Goal: Information Seeking & Learning: Learn about a topic

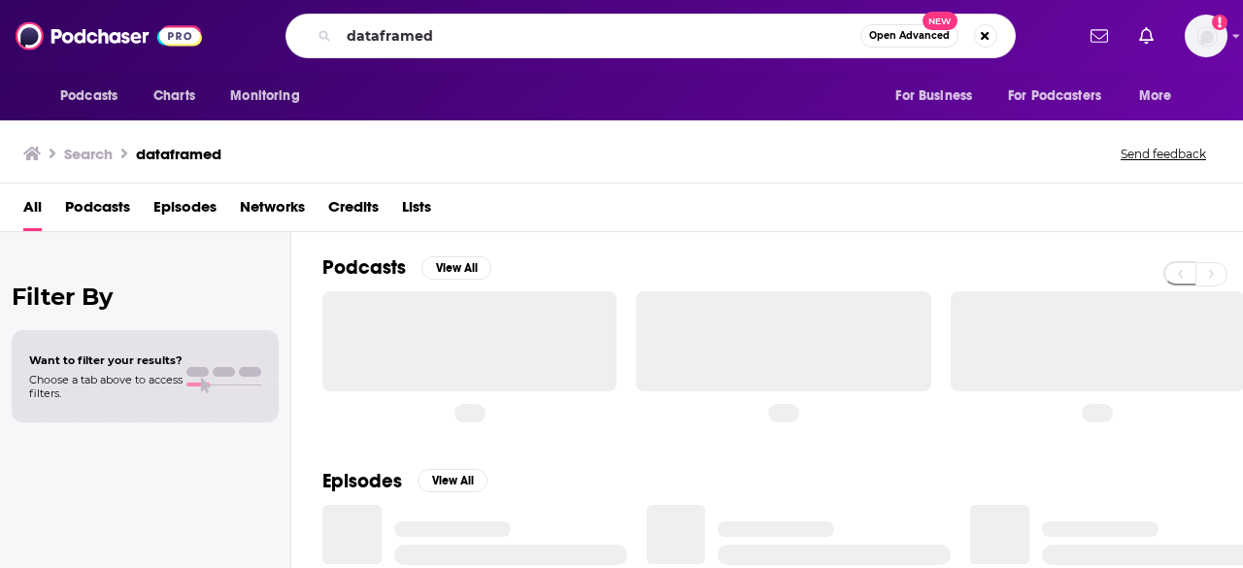
click at [415, 30] on input "dataframed" at bounding box center [600, 35] width 522 height 31
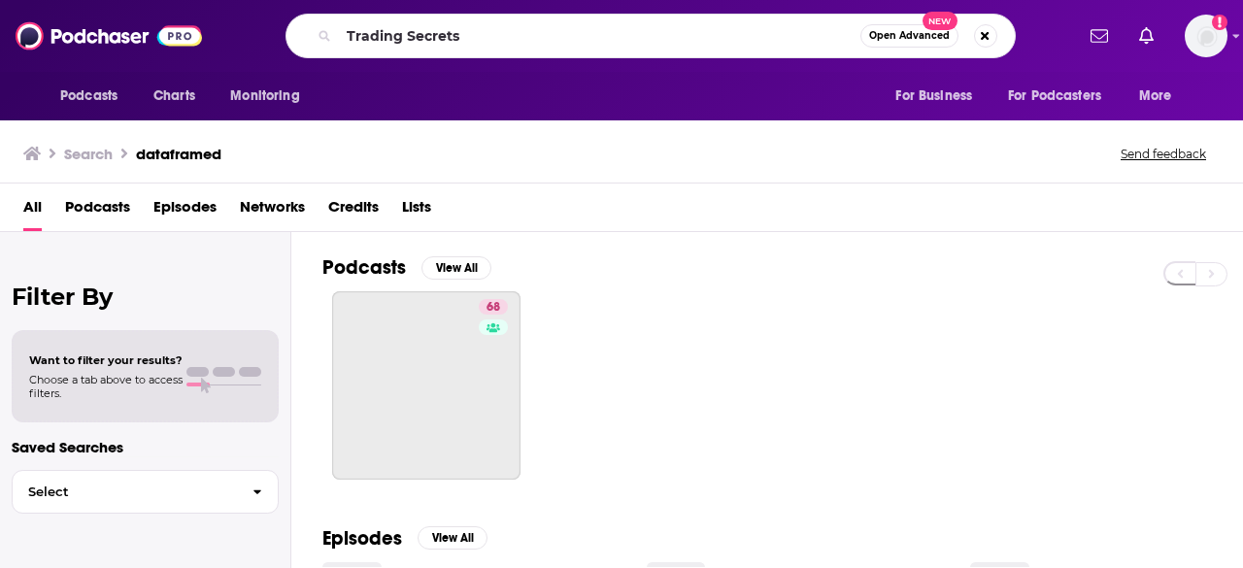
type input "Trading Secrets"
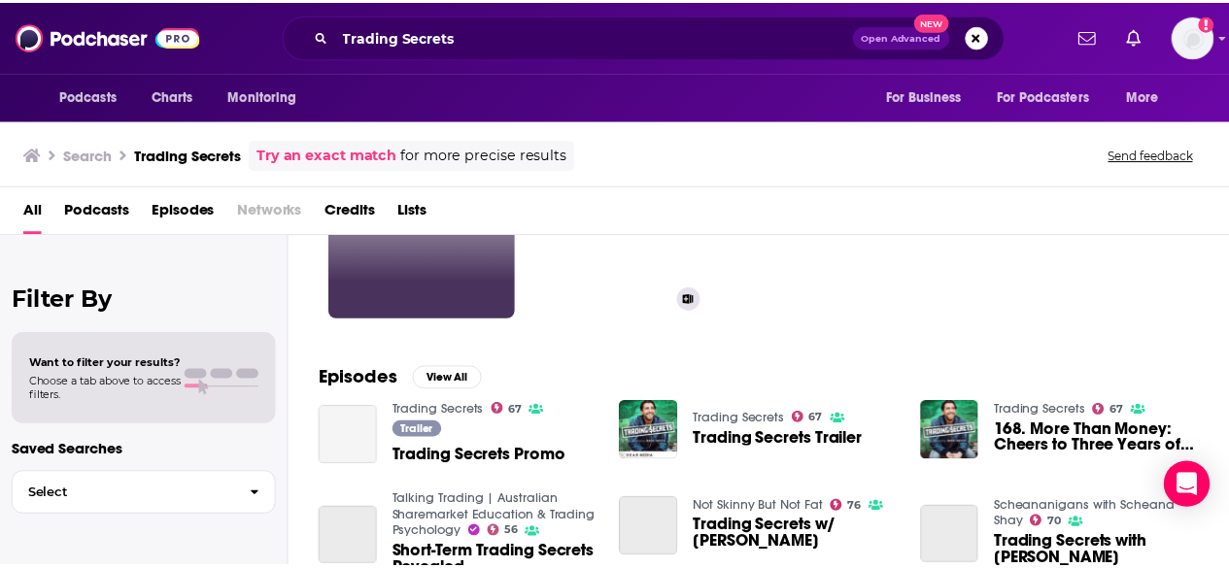
scroll to position [194, 0]
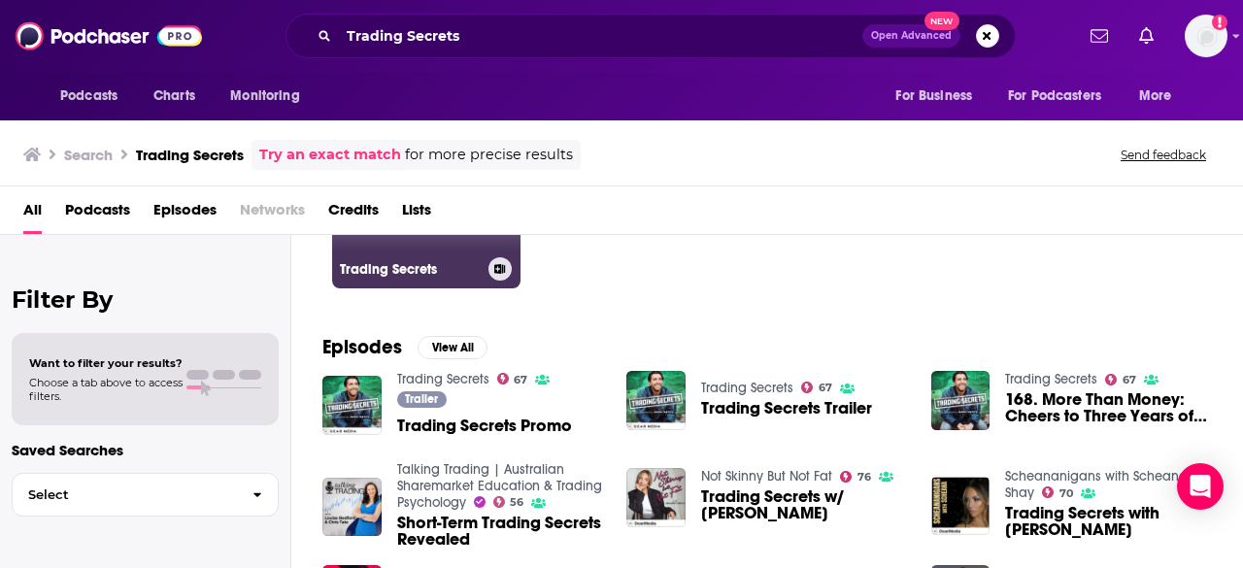
click at [446, 252] on link "67 Trading Secrets" at bounding box center [426, 194] width 188 height 188
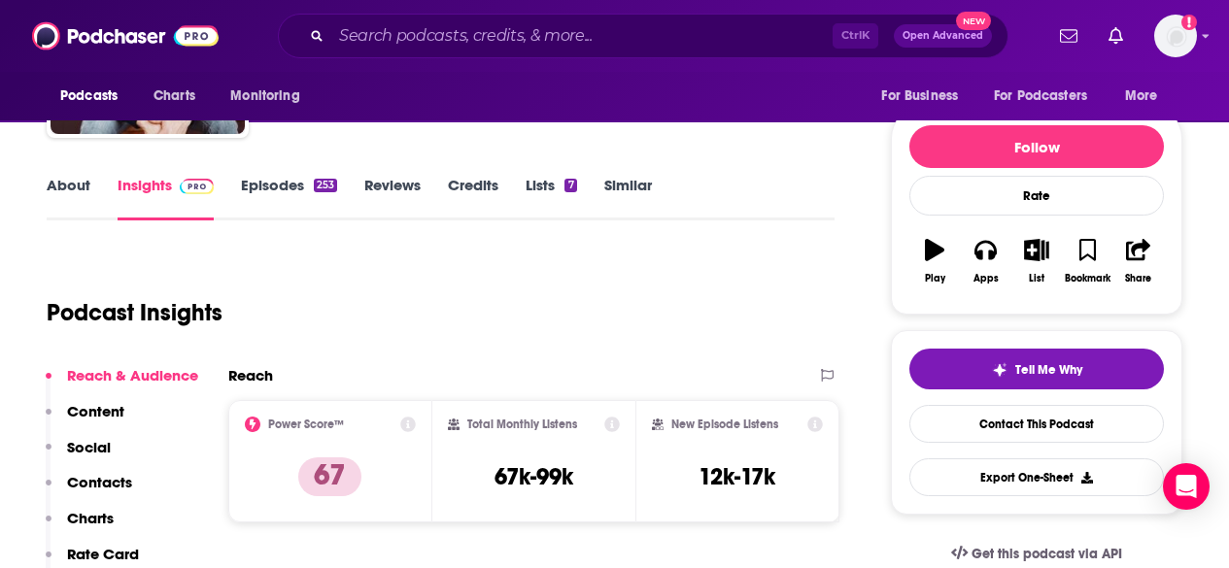
scroll to position [583, 0]
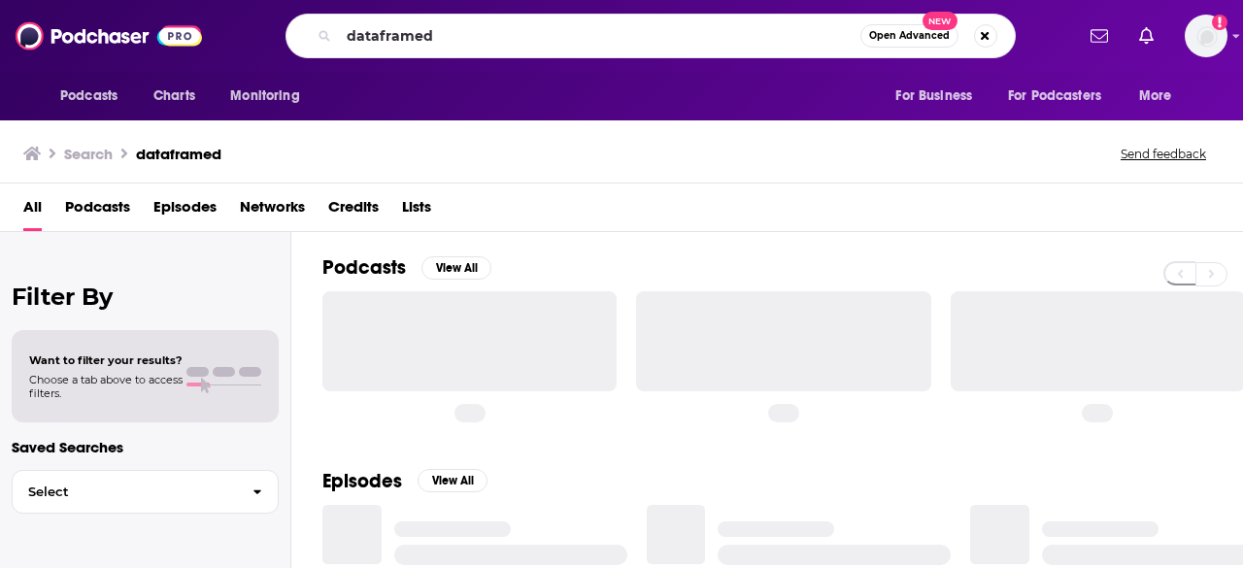
click at [403, 35] on input "dataframed" at bounding box center [600, 35] width 522 height 31
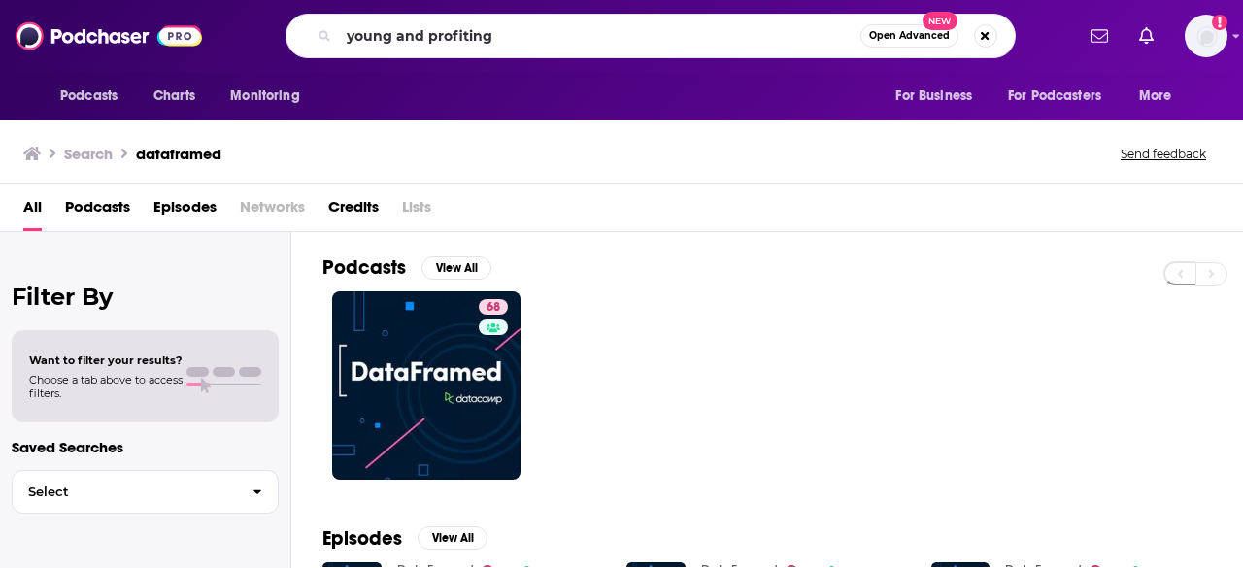
type input "young and profiting"
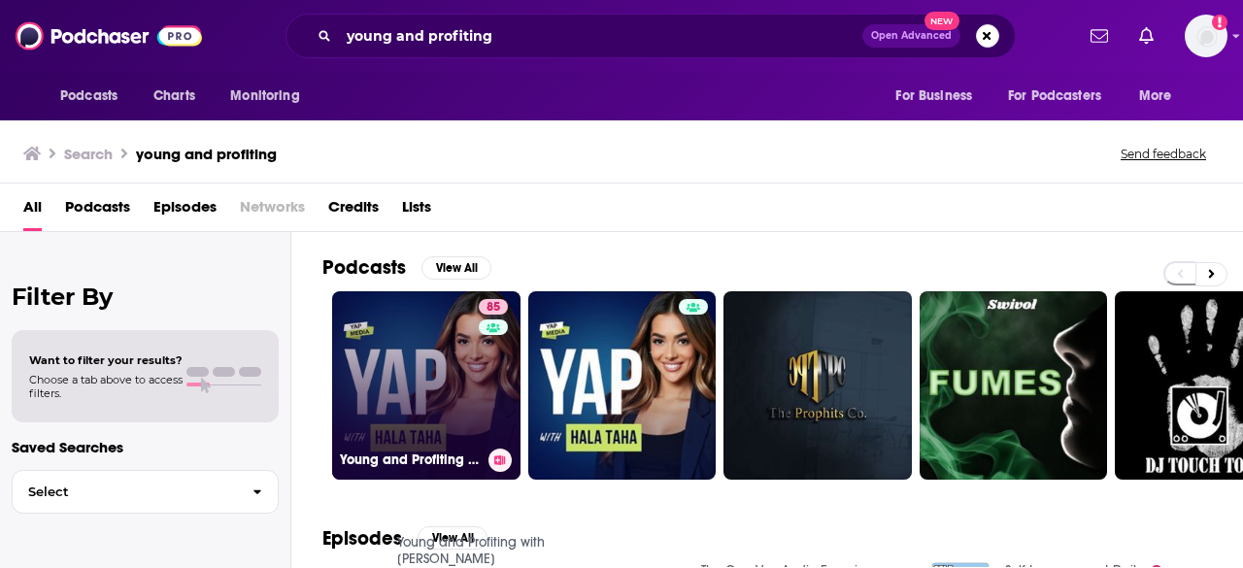
click at [422, 367] on link "85 Young and Profiting with Hala Taha (Entrepreneurship, Sales, Marketing)" at bounding box center [426, 385] width 188 height 188
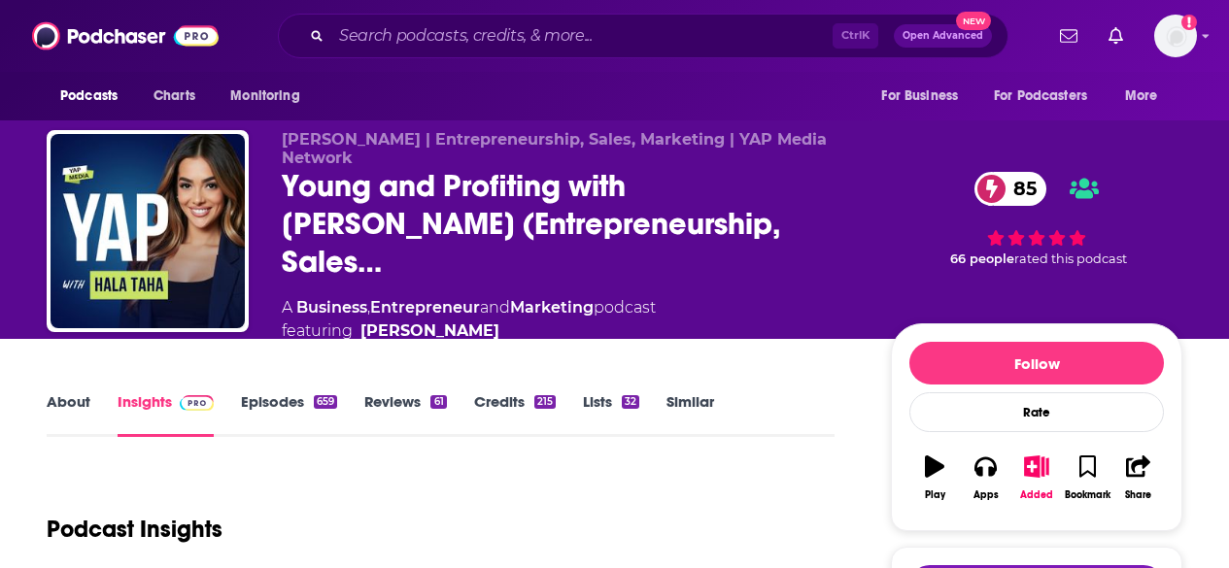
scroll to position [194, 0]
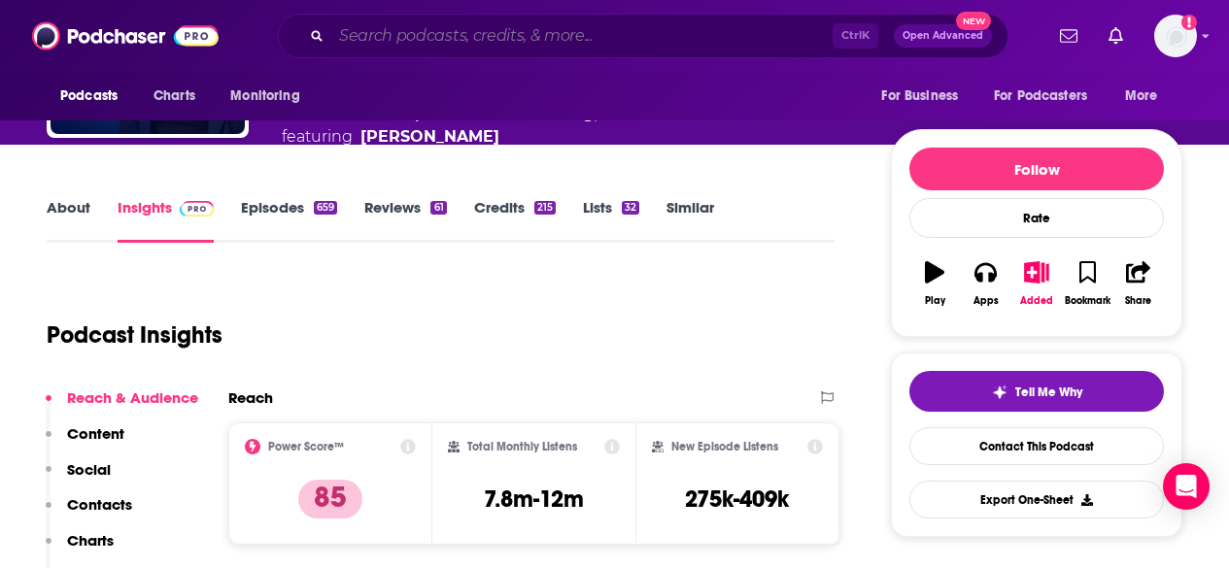
click at [389, 37] on input "Search podcasts, credits, & more..." at bounding box center [581, 35] width 501 height 31
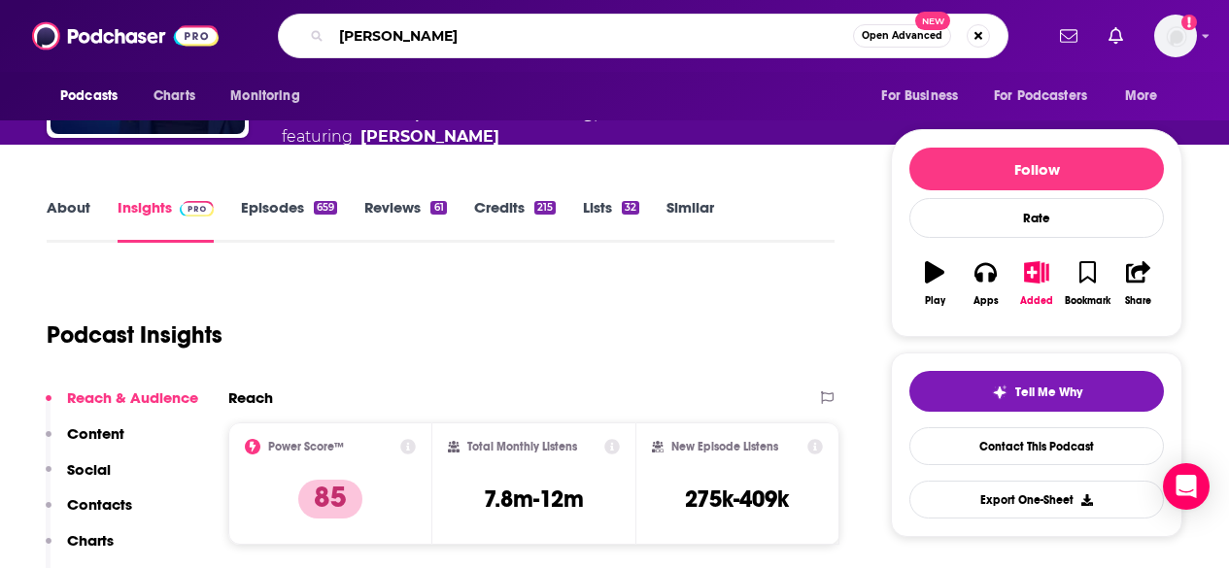
type input "rick rubin"
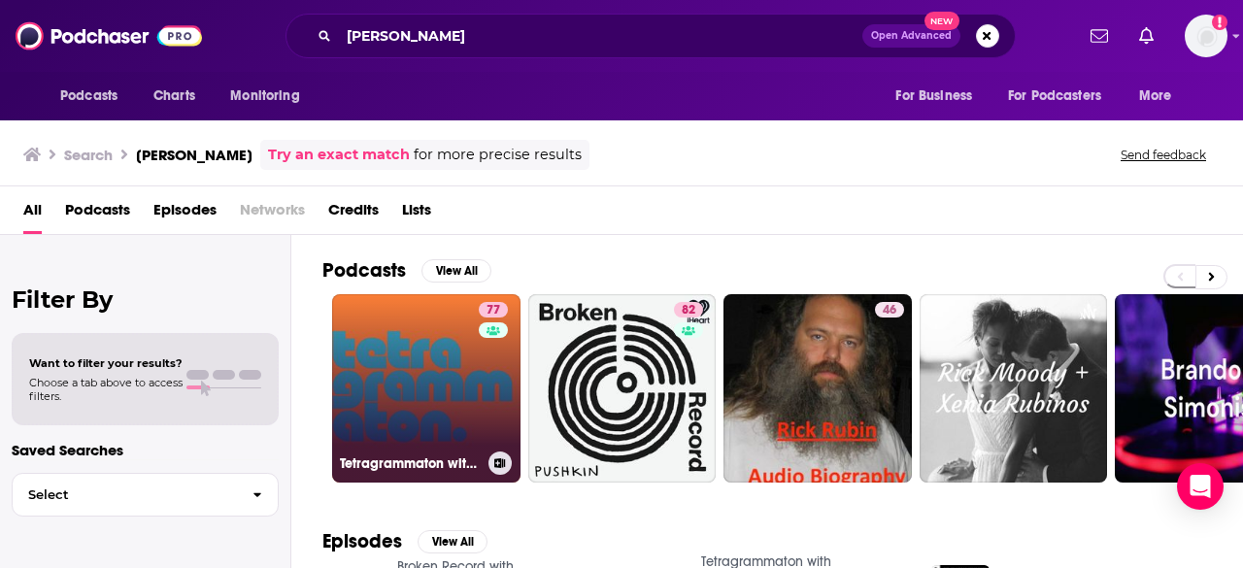
click at [451, 346] on link "77 Tetragrammaton with Rick Rubin" at bounding box center [426, 388] width 188 height 188
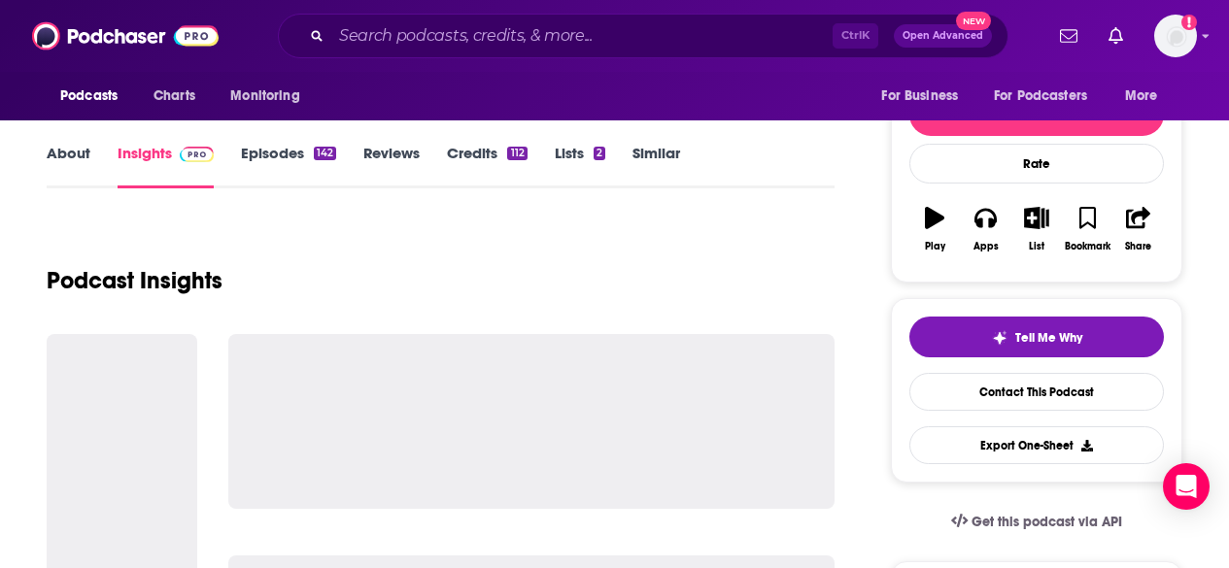
scroll to position [291, 0]
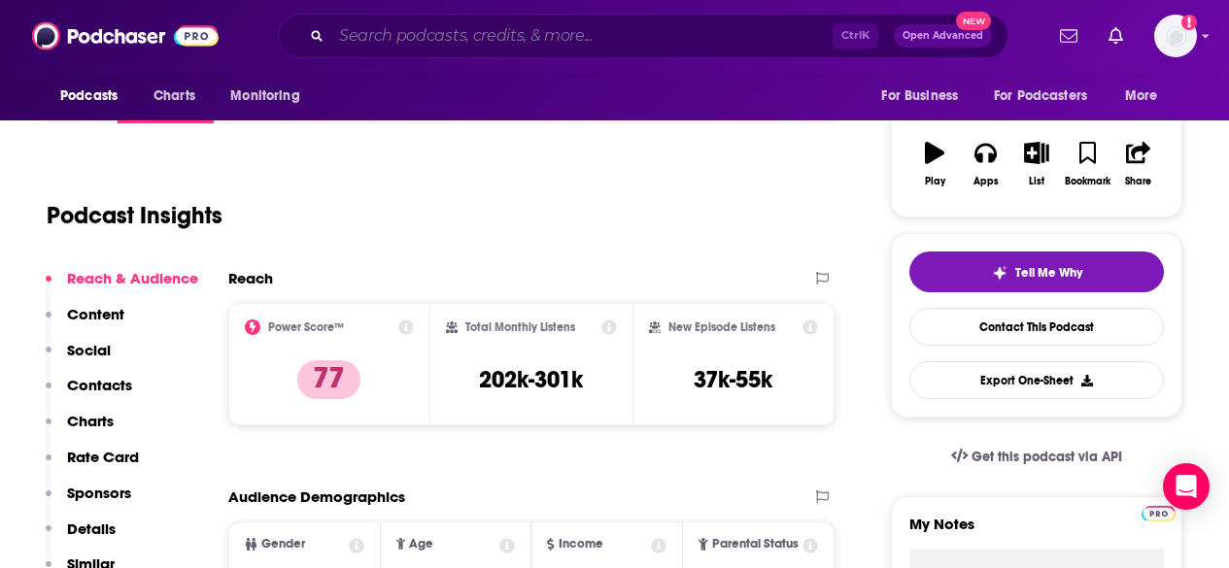
click at [425, 36] on input "Search podcasts, credits, & more..." at bounding box center [581, 35] width 501 height 31
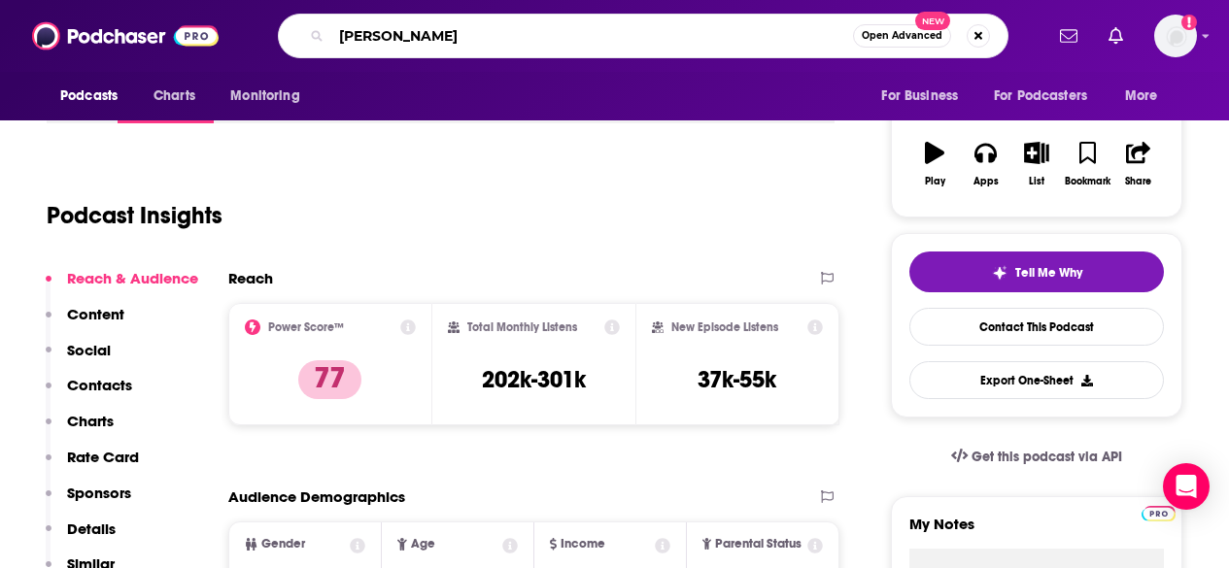
type input "heather monahan"
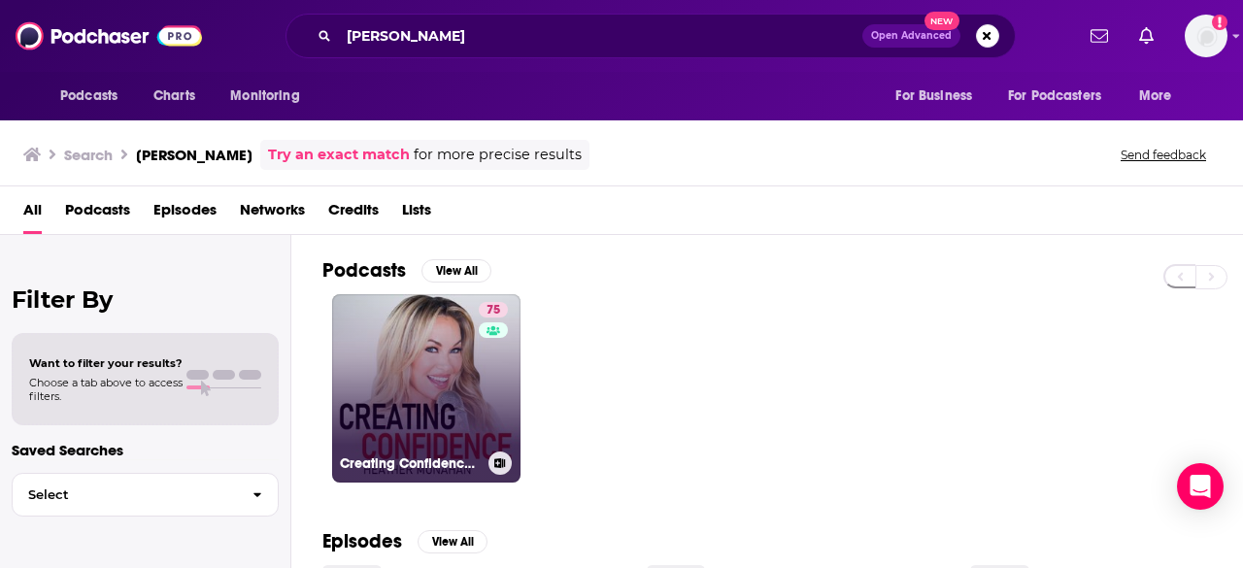
click at [440, 386] on link "75 Creating Confidence with Heather Monahan" at bounding box center [426, 388] width 188 height 188
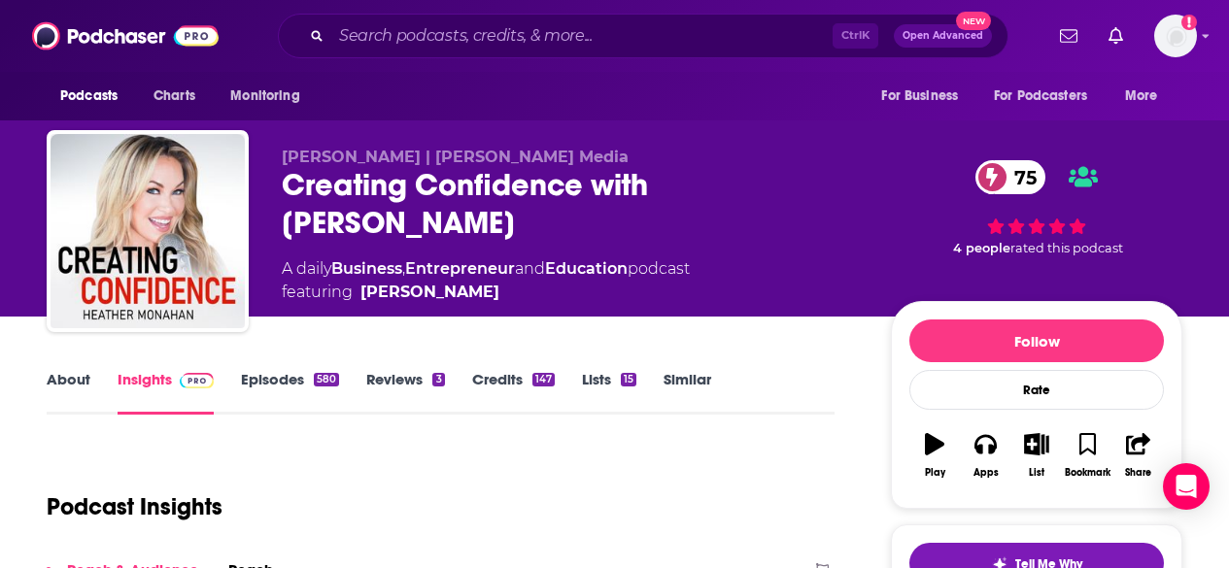
scroll to position [194, 0]
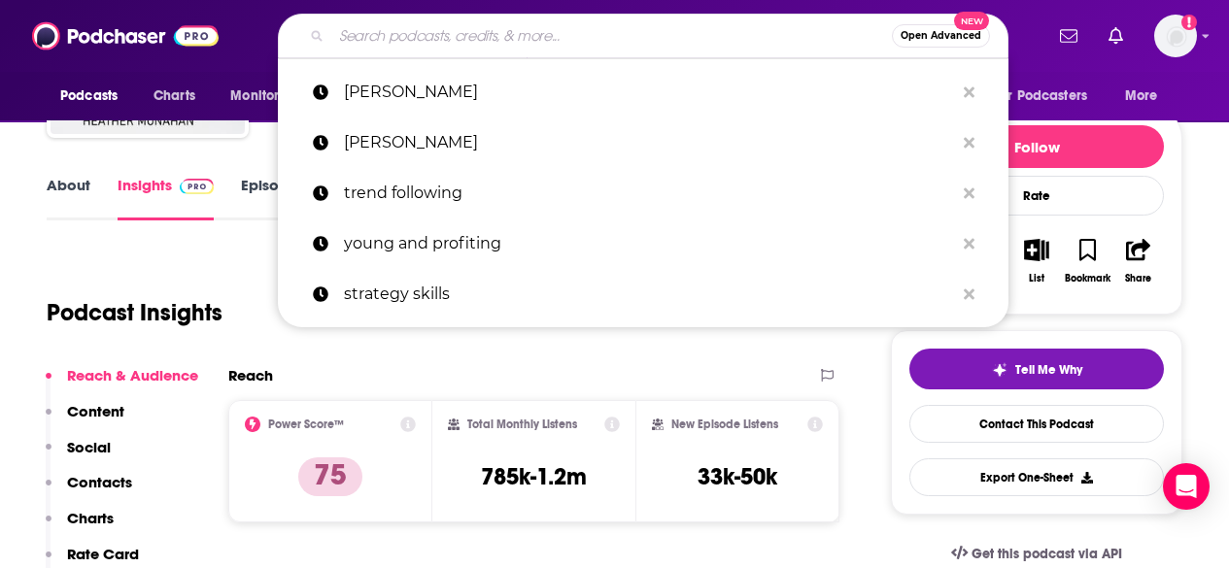
click at [442, 26] on input "Search podcasts, credits, & more..." at bounding box center [611, 35] width 561 height 31
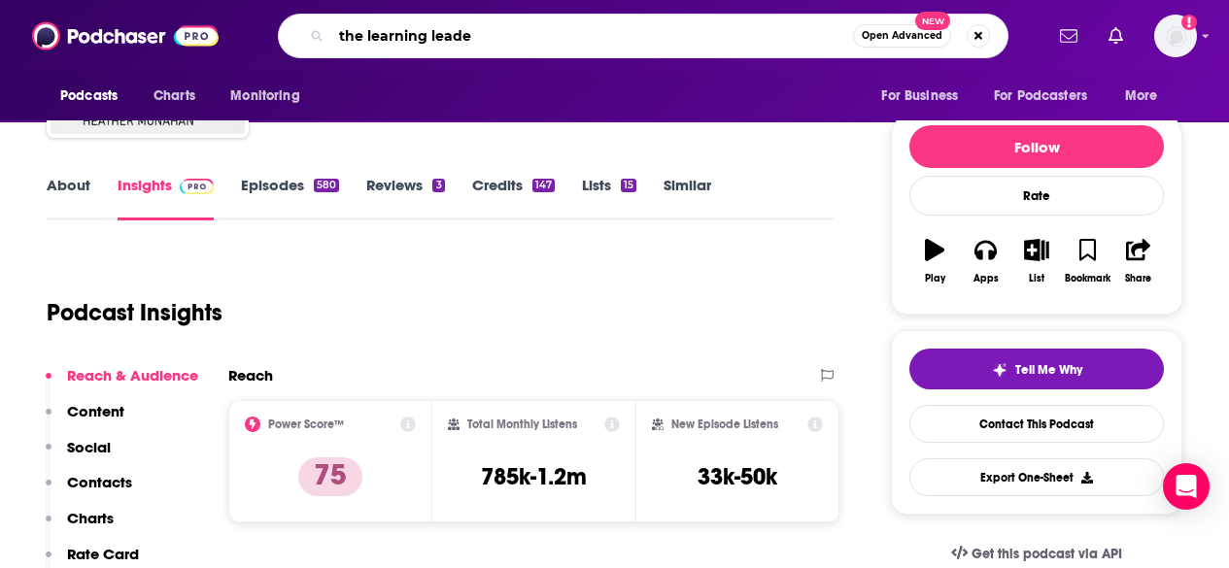
type input "the learning leader"
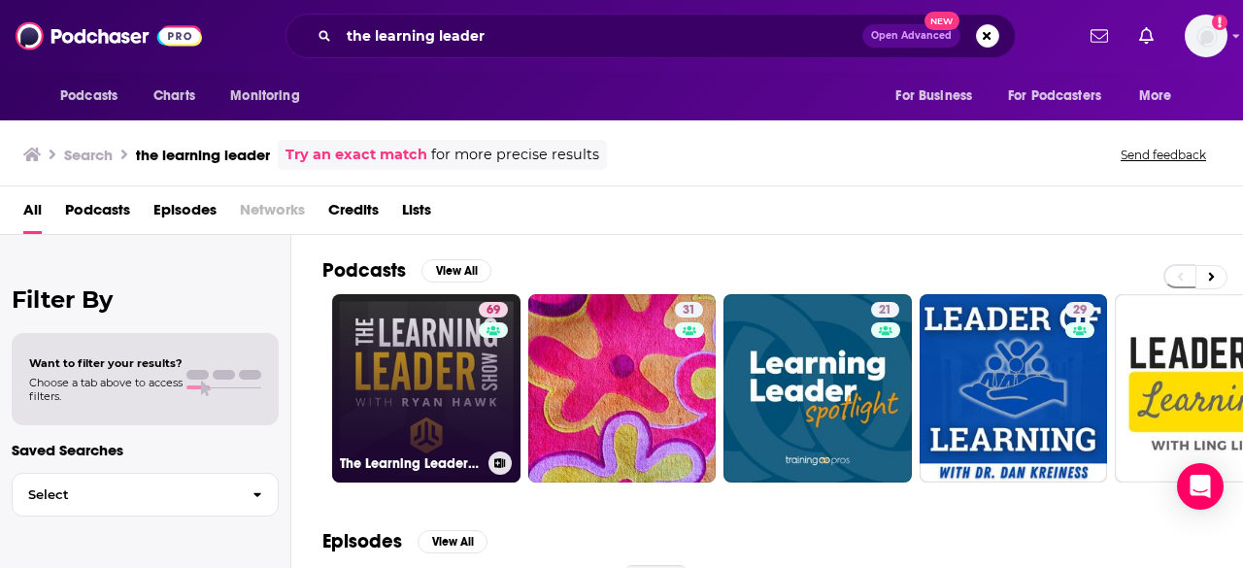
click at [444, 348] on link "69 The Learning Leader Show With Ryan Hawk" at bounding box center [426, 388] width 188 height 188
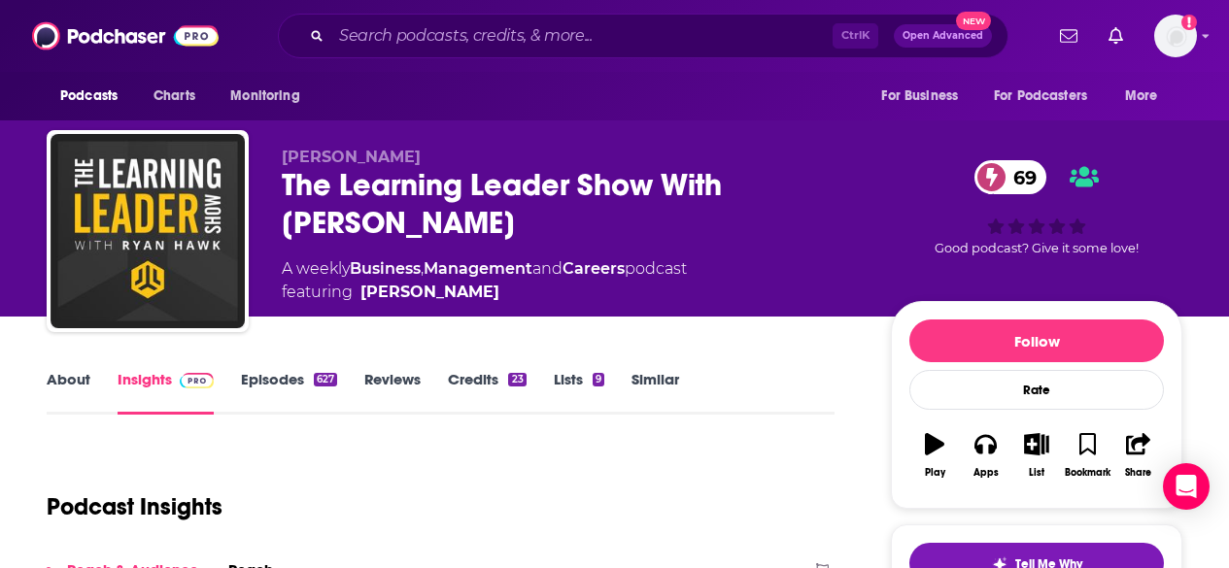
scroll to position [291, 0]
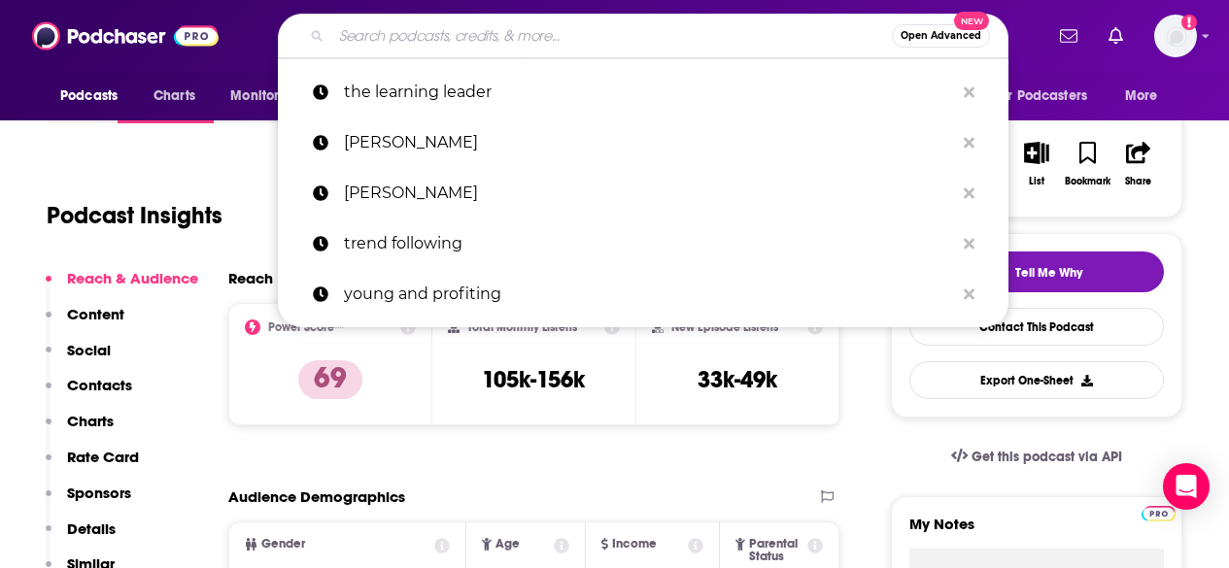
click at [436, 28] on input "Search podcasts, credits, & more..." at bounding box center [611, 35] width 561 height 31
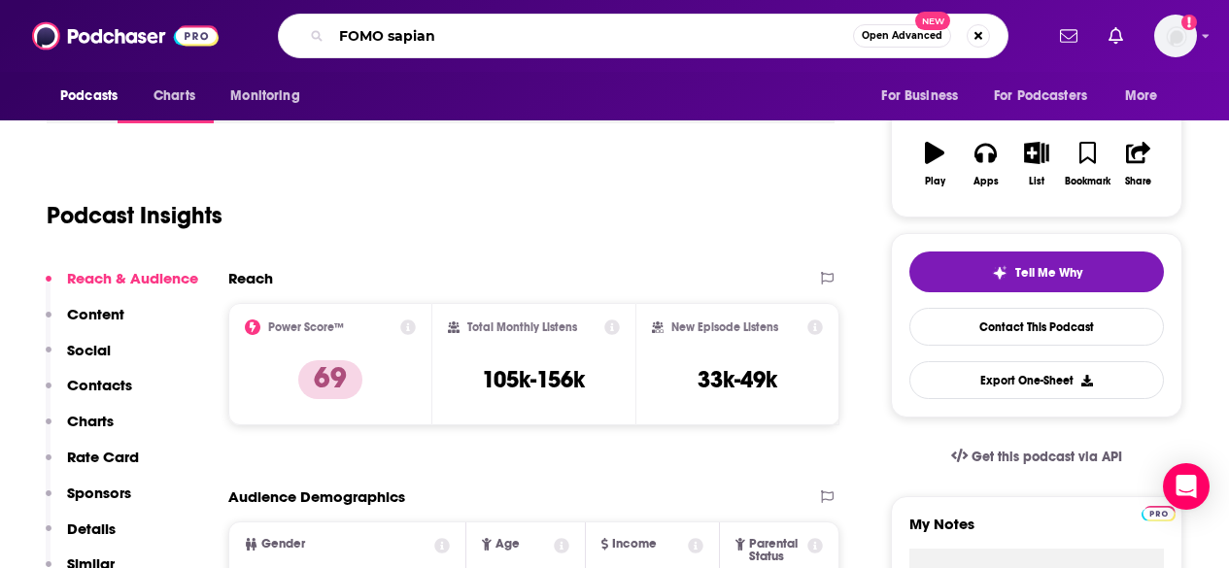
type input "FOMO sapians"
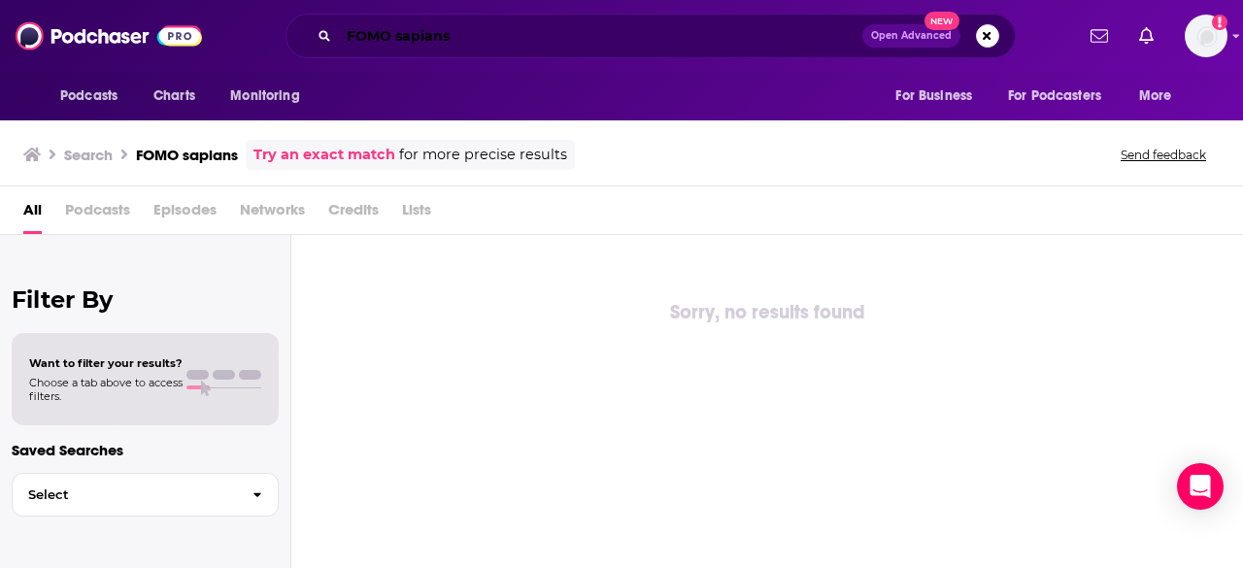
drag, startPoint x: 395, startPoint y: 35, endPoint x: 464, endPoint y: 31, distance: 69.1
click at [464, 31] on input "FOMO sapians" at bounding box center [601, 35] width 524 height 31
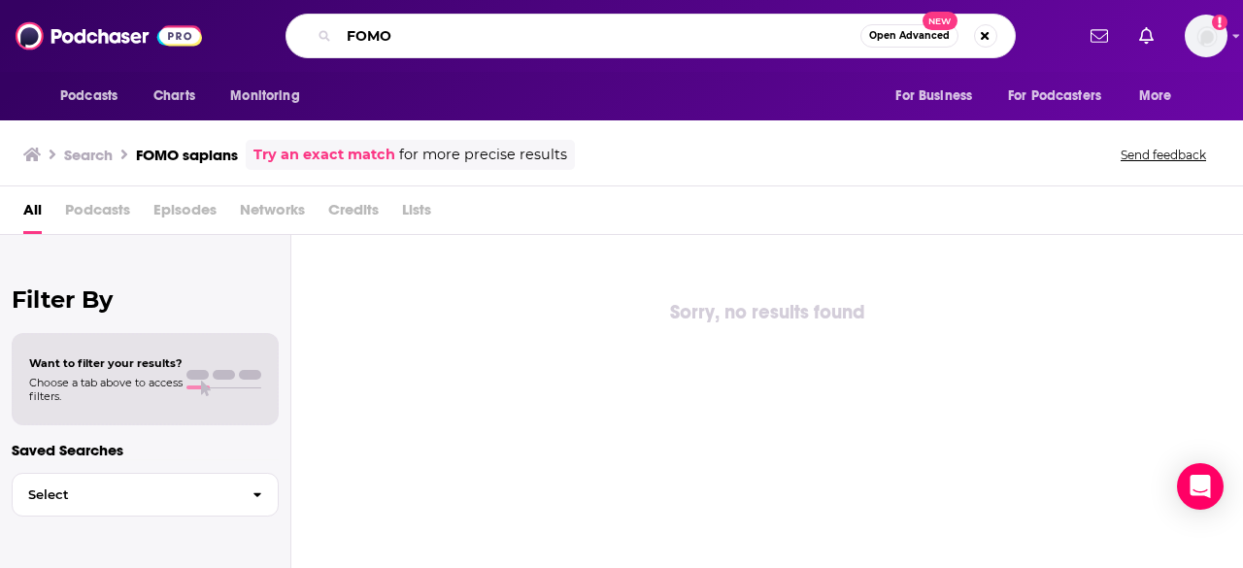
type input "FOMO"
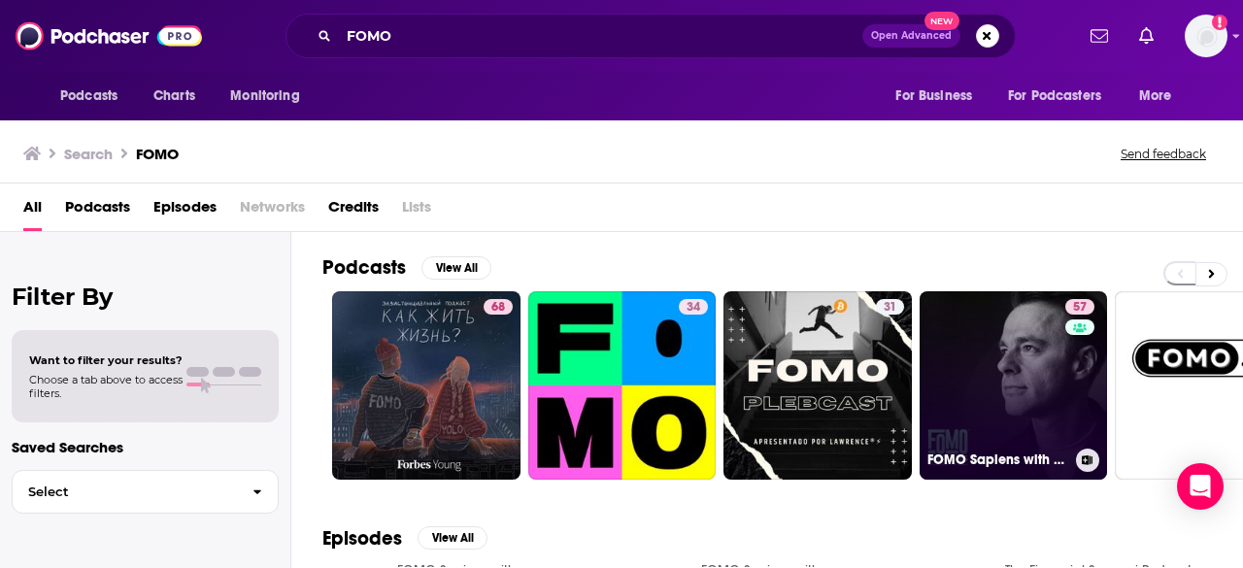
click at [996, 347] on link "57 FOMO Sapiens with Patrick J. McGinnis" at bounding box center [1014, 385] width 188 height 188
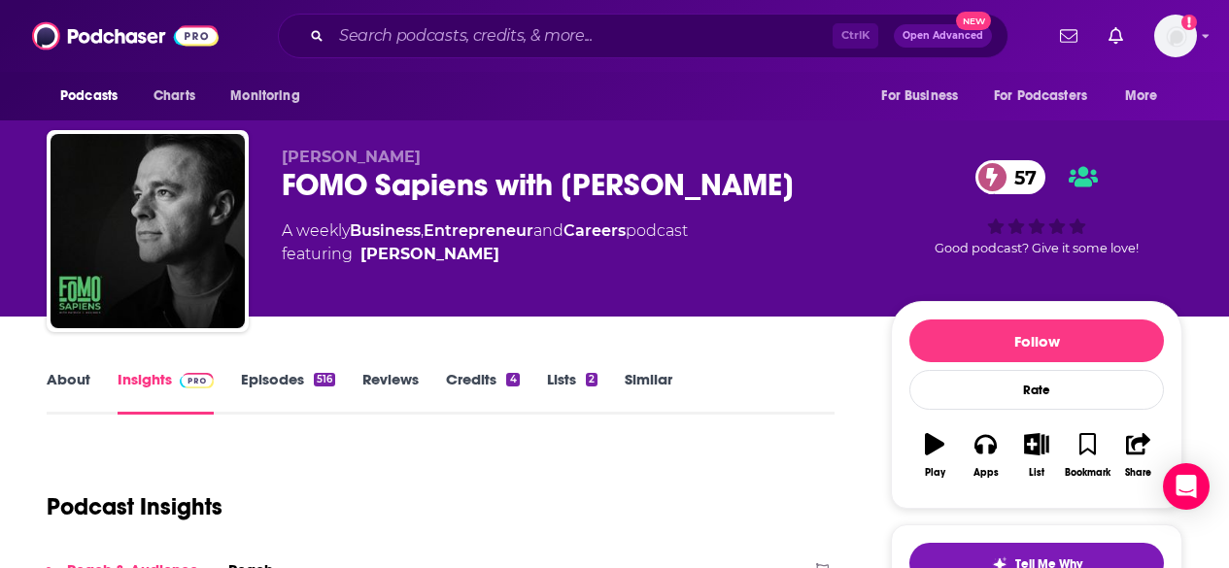
scroll to position [194, 0]
